Goal: Information Seeking & Learning: Check status

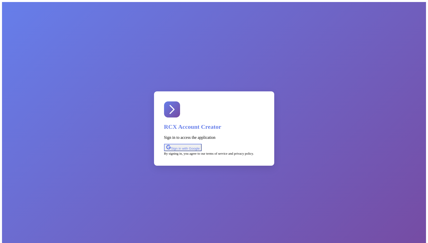
drag, startPoint x: 222, startPoint y: 140, endPoint x: 228, endPoint y: 136, distance: 7.5
click at [200, 144] on div "Sign in with Google" at bounding box center [183, 147] width 34 height 6
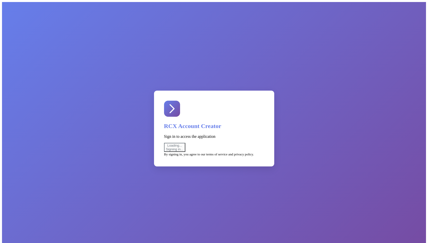
select select "test"
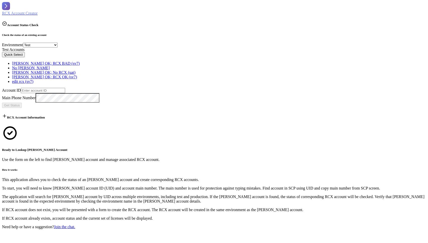
click at [44, 88] on input "text" at bounding box center [43, 90] width 44 height 5
paste input "754330104"
type input "754330104"
click at [20, 103] on span "Get Status" at bounding box center [12, 105] width 16 height 4
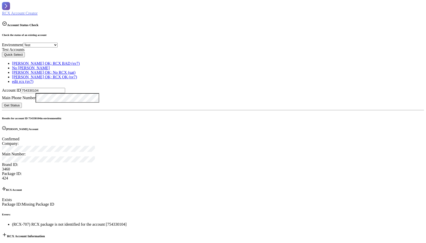
click at [20, 103] on span "Get Status" at bounding box center [12, 105] width 16 height 4
